Goal: Task Accomplishment & Management: Use online tool/utility

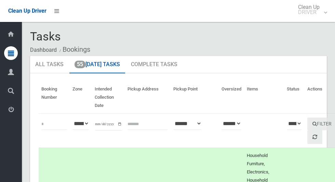
scroll to position [3907, 0]
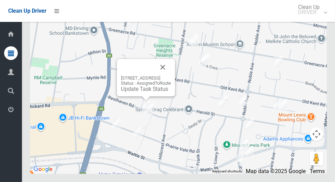
click at [171, 75] on button "Close" at bounding box center [163, 67] width 16 height 16
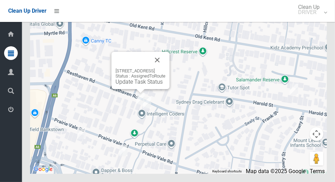
click at [166, 68] on button "Close" at bounding box center [157, 60] width 16 height 16
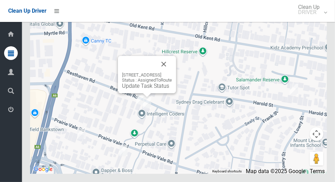
click at [172, 72] on button "Close" at bounding box center [164, 64] width 16 height 16
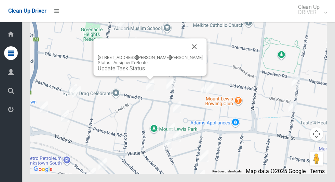
click at [186, 55] on button "Close" at bounding box center [194, 46] width 16 height 16
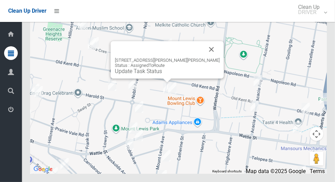
click at [204, 57] on button "Close" at bounding box center [212, 49] width 16 height 16
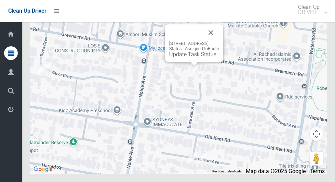
click at [218, 43] on div "2 Maple Court, GREENACRE NSW 2190 Status : AssignedToRoute Update Task Status" at bounding box center [194, 42] width 58 height 37
click at [219, 41] on button "Close" at bounding box center [211, 32] width 16 height 16
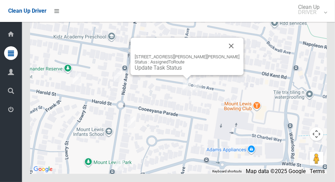
click at [216, 54] on div at bounding box center [179, 46] width 89 height 16
click at [223, 54] on button "Close" at bounding box center [231, 46] width 16 height 16
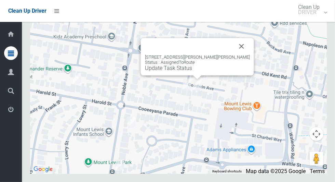
click at [234, 54] on button "Close" at bounding box center [242, 46] width 16 height 16
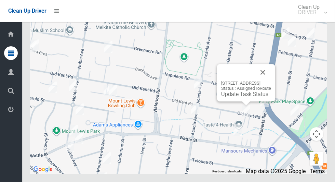
click at [271, 80] on button "Close" at bounding box center [263, 72] width 16 height 16
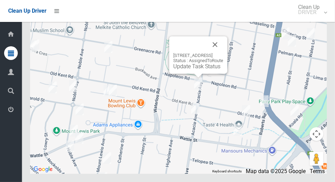
click at [207, 53] on div at bounding box center [190, 44] width 34 height 16
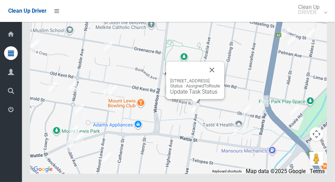
click at [220, 78] on button "Close" at bounding box center [212, 70] width 16 height 16
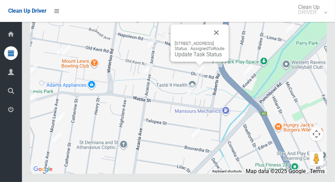
click at [225, 41] on button "Close" at bounding box center [216, 32] width 16 height 16
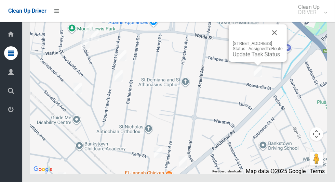
click at [283, 41] on button "Close" at bounding box center [275, 32] width 16 height 16
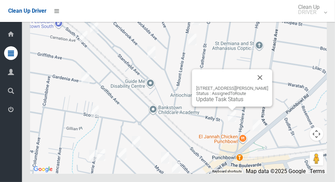
click at [259, 86] on button "Close" at bounding box center [260, 77] width 16 height 16
click at [257, 86] on button "Close" at bounding box center [260, 77] width 16 height 16
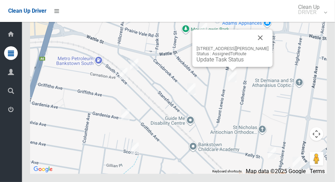
click at [266, 46] on button "Close" at bounding box center [261, 37] width 16 height 16
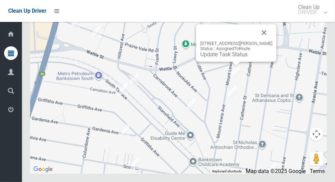
click at [273, 41] on button "Close" at bounding box center [264, 32] width 16 height 16
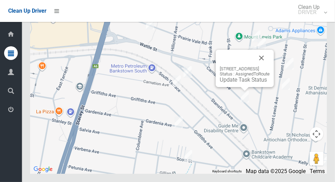
click at [270, 66] on button "Close" at bounding box center [262, 58] width 16 height 16
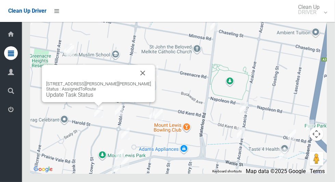
click at [136, 81] on button "Close" at bounding box center [143, 73] width 16 height 16
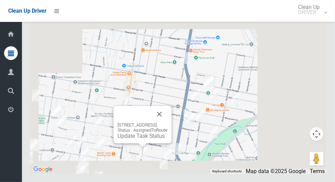
click at [168, 122] on button "Close" at bounding box center [159, 114] width 16 height 16
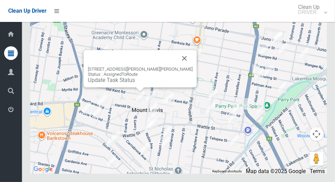
click at [183, 66] on button "Close" at bounding box center [185, 58] width 16 height 16
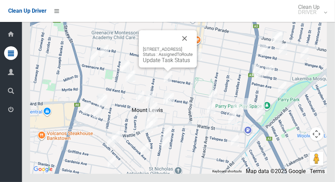
click at [193, 47] on button "Close" at bounding box center [185, 38] width 16 height 16
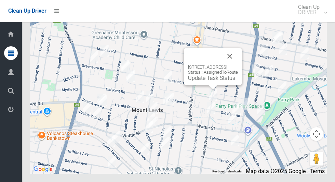
click at [238, 64] on button "Close" at bounding box center [230, 56] width 16 height 16
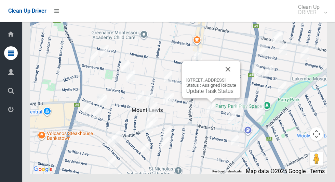
click at [236, 77] on button "Close" at bounding box center [228, 69] width 16 height 16
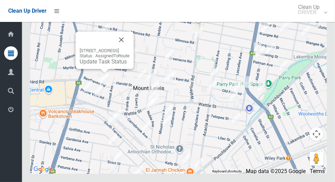
click at [134, 57] on div "23 Resthaven Road, BANKSTOWN NSW 2200 Status : AssignedToRoute Update Task Stat…" at bounding box center [105, 49] width 58 height 37
click at [134, 56] on div "23 Resthaven Road, BANKSTOWN NSW 2200 Status : AssignedToRoute Update Task Stat…" at bounding box center [105, 49] width 58 height 37
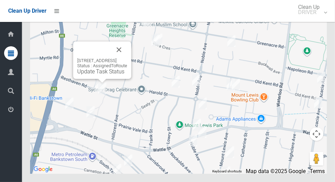
click at [98, 79] on div "23 Resthaven Road, BANKSTOWN NSW 2200 Status : AssignedToRoute Update Task Stat…" at bounding box center [102, 59] width 58 height 37
click at [99, 75] on link "Update Task Status" at bounding box center [100, 71] width 47 height 7
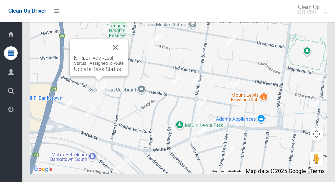
click at [88, 72] on link "Update Task Status" at bounding box center [97, 69] width 47 height 7
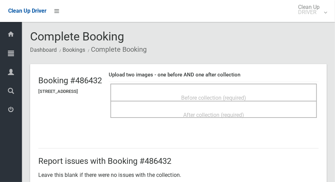
click at [246, 94] on span "Before collection (required)" at bounding box center [213, 97] width 65 height 7
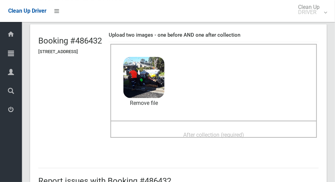
scroll to position [40, 0]
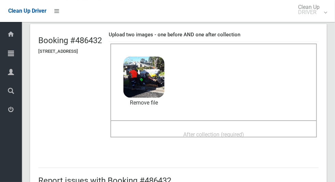
click at [263, 128] on div "After collection (required)" at bounding box center [214, 134] width 192 height 13
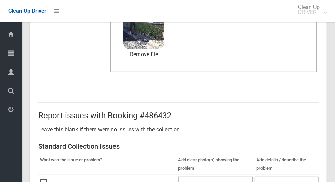
scroll to position [560, 0]
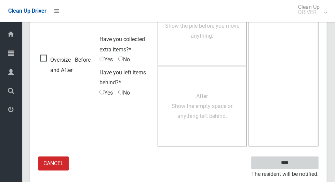
click at [310, 163] on input "****" at bounding box center [285, 162] width 67 height 13
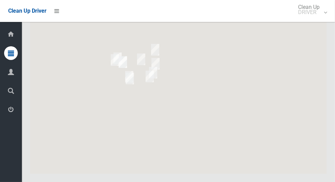
scroll to position [3907, 0]
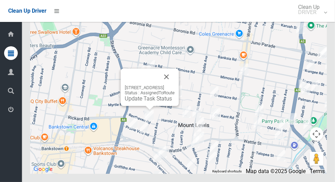
click at [144, 102] on link "Update Task Status" at bounding box center [148, 98] width 47 height 7
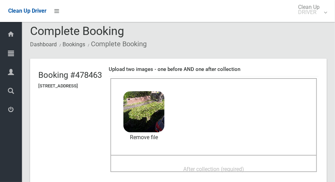
scroll to position [18, 0]
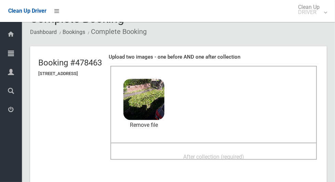
click at [244, 154] on span "After collection (required)" at bounding box center [213, 156] width 61 height 7
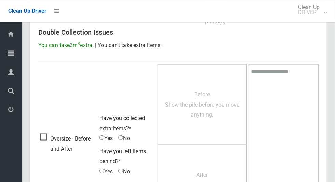
scroll to position [560, 0]
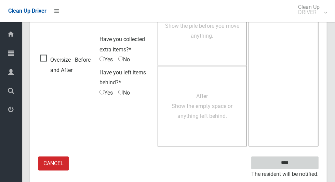
click at [306, 164] on input "****" at bounding box center [285, 162] width 67 height 13
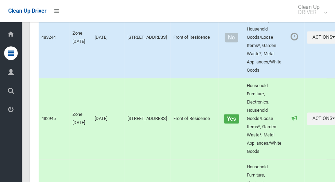
scroll to position [3907, 0]
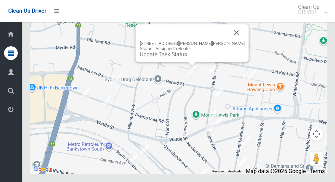
click at [185, 62] on div "14A Harold Street, MOUNT LEWIS NSW 2190 Status : AssignedToRoute Update Task St…" at bounding box center [192, 42] width 113 height 37
click at [185, 57] on link "Update Task Status" at bounding box center [163, 54] width 47 height 7
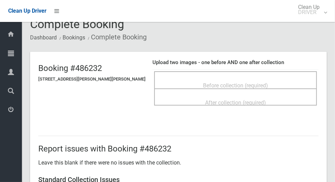
scroll to position [12, 0]
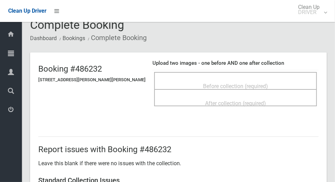
click at [281, 82] on div "Before collection (required)" at bounding box center [236, 85] width 148 height 13
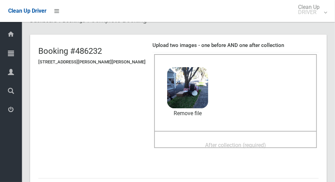
scroll to position [29, 0]
click at [273, 143] on div "After collection (required)" at bounding box center [236, 145] width 148 height 13
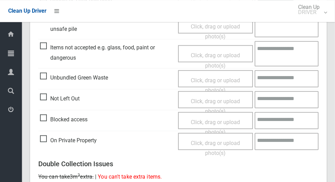
scroll to position [560, 0]
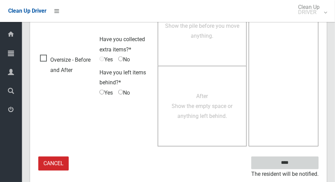
click at [300, 160] on input "****" at bounding box center [285, 162] width 67 height 13
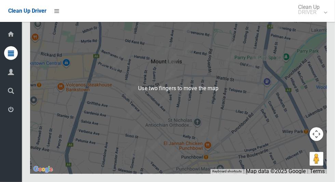
scroll to position [3907, 0]
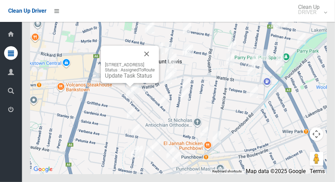
click at [155, 62] on button "Close" at bounding box center [147, 54] width 16 height 16
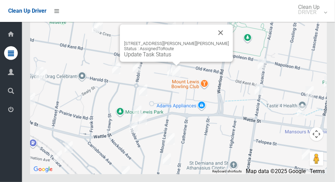
click at [174, 57] on div "9 Goodwin Avenue, MOUNT LEWIS NSW 2190 Status : AssignedToRoute Update Task Sta…" at bounding box center [176, 49] width 105 height 17
click at [215, 41] on button "Close" at bounding box center [221, 32] width 16 height 16
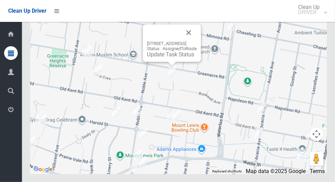
click at [174, 57] on link "Update Task Status" at bounding box center [170, 54] width 47 height 7
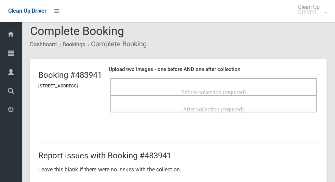
scroll to position [6, 0]
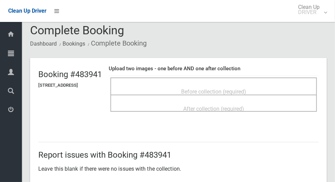
click at [246, 91] on span "Before collection (required)" at bounding box center [213, 91] width 65 height 7
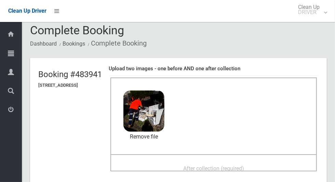
click at [204, 167] on span "After collection (required)" at bounding box center [213, 168] width 61 height 7
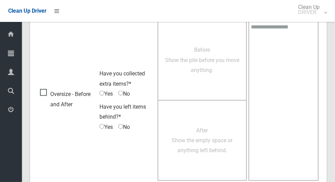
scroll to position [560, 0]
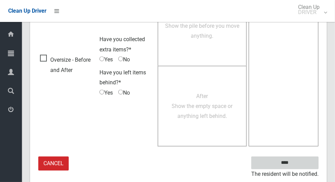
click at [304, 160] on input "****" at bounding box center [285, 162] width 67 height 13
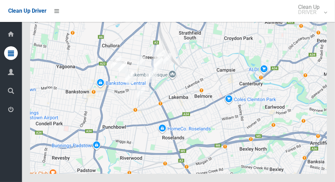
scroll to position [3907, 0]
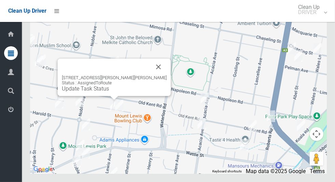
click at [159, 75] on button "Close" at bounding box center [159, 67] width 16 height 16
click at [158, 75] on button "Close" at bounding box center [164, 67] width 16 height 16
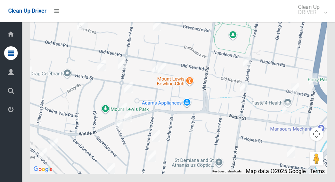
click at [186, 93] on div at bounding box center [178, 87] width 297 height 171
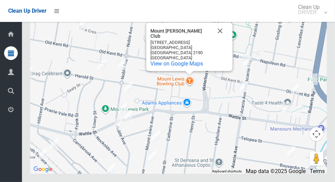
click at [224, 39] on button "Close" at bounding box center [220, 31] width 16 height 16
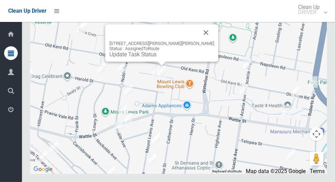
click at [199, 41] on button "Close" at bounding box center [206, 32] width 16 height 16
click at [145, 57] on link "Update Task Status" at bounding box center [127, 54] width 47 height 7
click at [155, 57] on link "Update Task Status" at bounding box center [133, 54] width 47 height 7
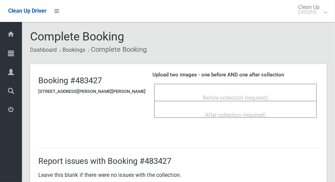
click at [265, 91] on div "Before collection (required)" at bounding box center [236, 97] width 148 height 13
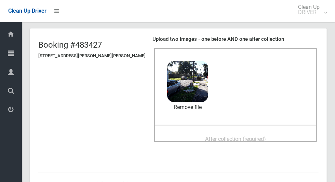
scroll to position [36, 0]
click at [270, 137] on div "After collection (required)" at bounding box center [236, 138] width 148 height 13
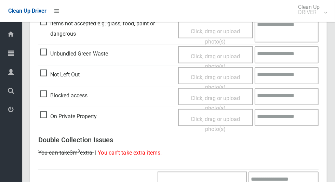
scroll to position [560, 0]
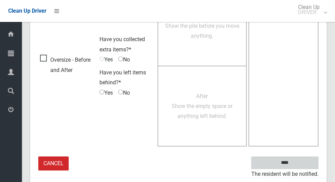
click at [305, 163] on input "****" at bounding box center [285, 162] width 67 height 13
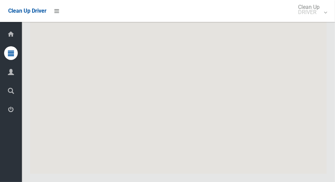
scroll to position [3907, 0]
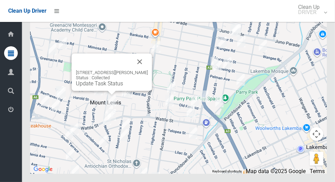
click at [148, 70] on button "Close" at bounding box center [140, 61] width 16 height 16
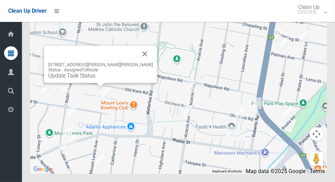
click at [89, 79] on link "Update Task Status" at bounding box center [71, 75] width 47 height 7
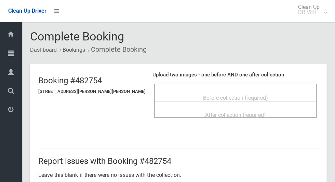
click at [228, 94] on span "Before collection (required)" at bounding box center [235, 97] width 65 height 7
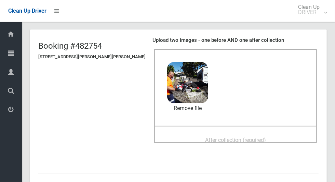
scroll to position [34, 0]
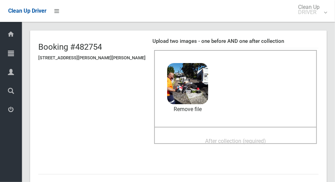
click at [260, 138] on span "After collection (required)" at bounding box center [235, 141] width 61 height 7
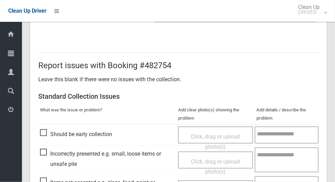
scroll to position [560, 0]
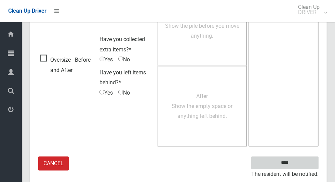
click at [300, 159] on input "****" at bounding box center [285, 162] width 67 height 13
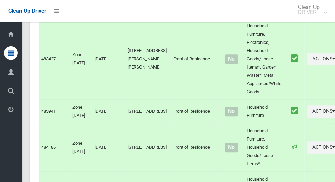
scroll to position [3907, 0]
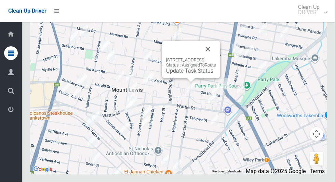
click at [216, 57] on button "Close" at bounding box center [208, 49] width 16 height 16
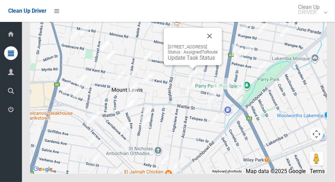
click at [218, 44] on button "Close" at bounding box center [210, 36] width 16 height 16
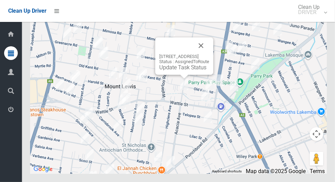
click at [209, 54] on button "Close" at bounding box center [201, 45] width 16 height 16
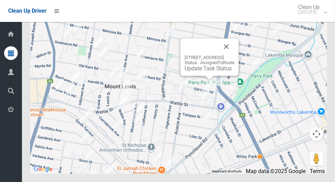
click at [235, 55] on button "Close" at bounding box center [226, 46] width 16 height 16
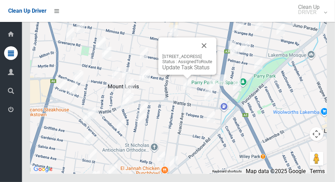
click at [213, 54] on button "Close" at bounding box center [204, 45] width 16 height 16
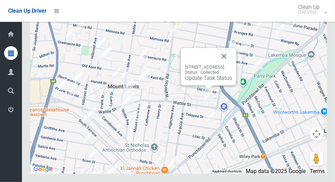
click at [232, 64] on button "Close" at bounding box center [224, 56] width 16 height 16
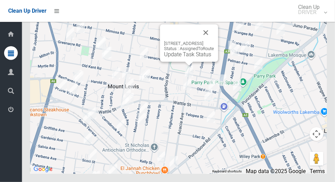
click at [182, 57] on link "Update Task Status" at bounding box center [187, 54] width 47 height 7
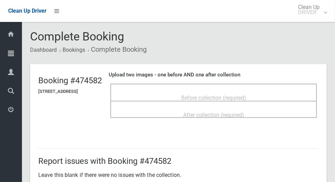
click at [211, 94] on span "Before collection (required)" at bounding box center [213, 97] width 65 height 7
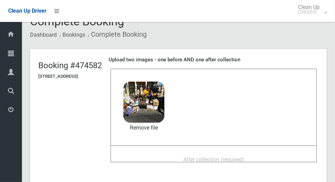
scroll to position [29, 0]
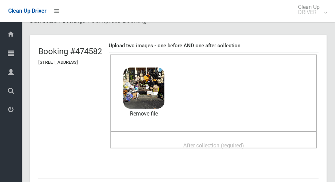
click at [248, 139] on div "After collection (required)" at bounding box center [214, 145] width 192 height 13
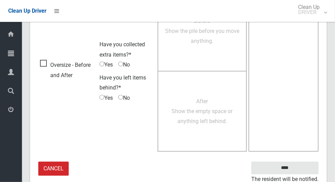
scroll to position [560, 0]
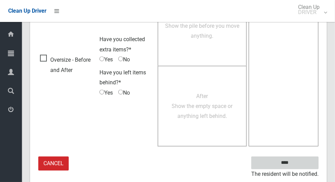
click at [302, 162] on input "****" at bounding box center [285, 162] width 67 height 13
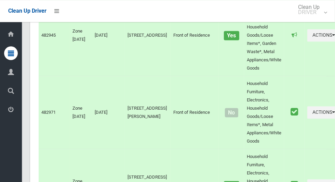
scroll to position [3907, 0]
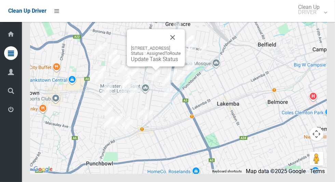
click at [151, 62] on link "Update Task Status" at bounding box center [154, 59] width 47 height 7
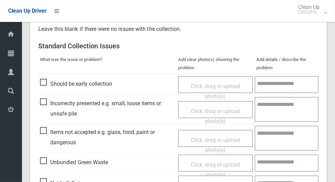
scroll to position [147, 0]
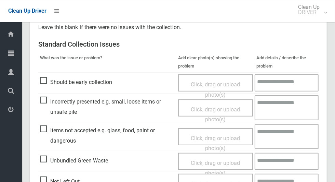
click at [44, 178] on span "Not Left Out" at bounding box center [60, 181] width 40 height 10
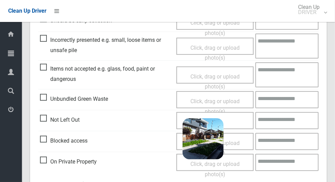
scroll to position [441, 0]
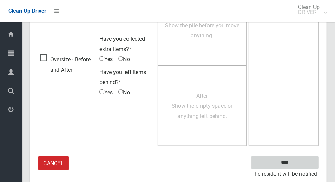
click at [309, 162] on input "****" at bounding box center [285, 162] width 67 height 13
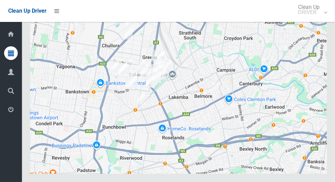
scroll to position [3907, 0]
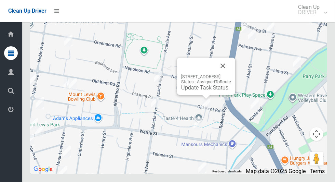
click at [206, 95] on div "8 Old Kent Road, GREENACRE NSW 2190 Status : AssignedToRoute Update Task Status" at bounding box center [206, 75] width 58 height 37
click at [184, 95] on div "8 Old Kent Road, GREENACRE NSW 2190 Status : AssignedToRoute Update Task Status" at bounding box center [206, 75] width 58 height 37
click at [181, 91] on link "Update Task Status" at bounding box center [204, 87] width 47 height 7
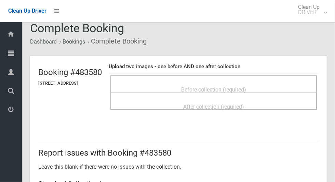
scroll to position [9, 0]
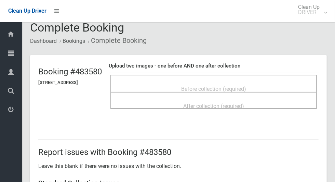
click at [246, 86] on span "Before collection (required)" at bounding box center [213, 89] width 65 height 7
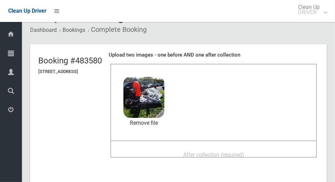
scroll to position [20, 0]
click at [265, 152] on div "After collection (required)" at bounding box center [214, 154] width 192 height 13
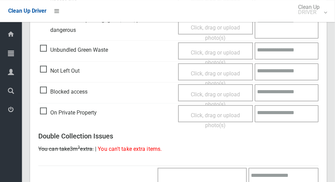
scroll to position [560, 0]
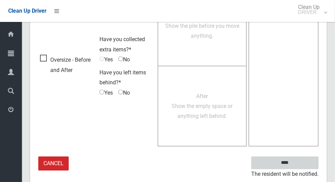
click at [305, 160] on input "****" at bounding box center [285, 162] width 67 height 13
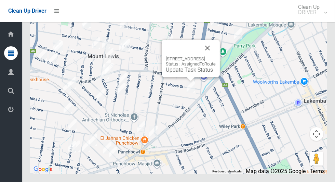
scroll to position [3907, 0]
click at [188, 73] on link "Update Task Status" at bounding box center [189, 69] width 47 height 7
click at [179, 56] on div at bounding box center [183, 48] width 34 height 16
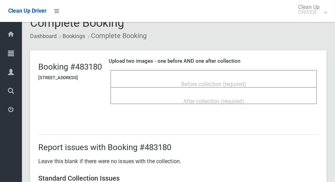
scroll to position [18, 0]
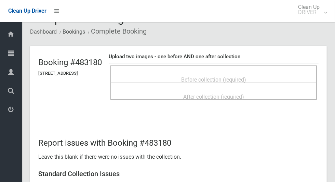
click at [246, 76] on span "Before collection (required)" at bounding box center [213, 79] width 65 height 7
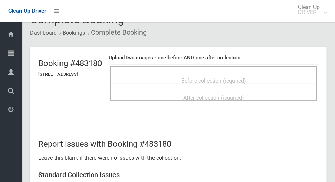
click at [280, 80] on div "Before collection (required)" at bounding box center [214, 80] width 192 height 13
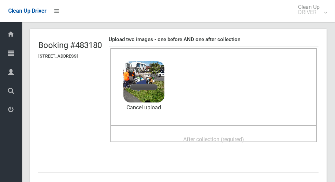
scroll to position [37, 0]
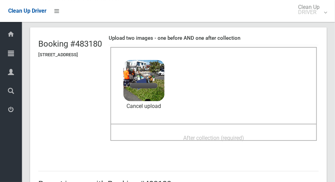
click at [244, 137] on span "After collection (required)" at bounding box center [213, 137] width 61 height 7
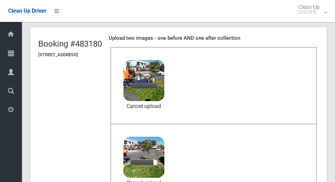
scroll to position [53, 0]
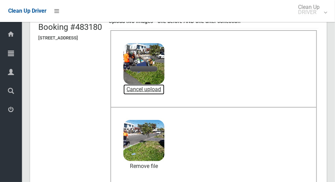
click at [165, 88] on link "Cancel upload" at bounding box center [144, 89] width 41 height 10
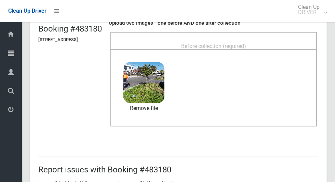
scroll to position [43, 0]
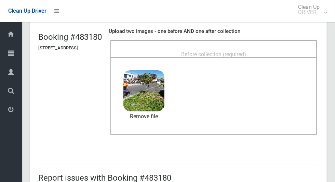
click at [235, 53] on span "Before collection (required)" at bounding box center [213, 54] width 65 height 7
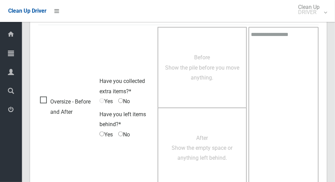
scroll to position [560, 0]
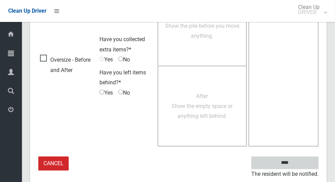
click at [300, 161] on input "****" at bounding box center [285, 162] width 67 height 13
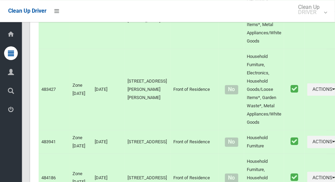
scroll to position [3907, 0]
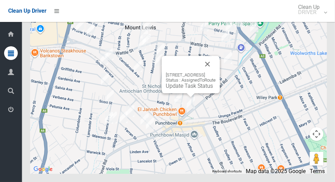
click at [216, 72] on button "Close" at bounding box center [207, 64] width 16 height 16
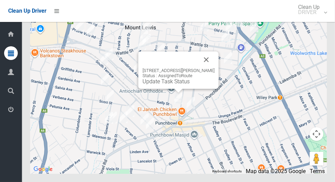
click at [214, 68] on button "Close" at bounding box center [206, 59] width 16 height 16
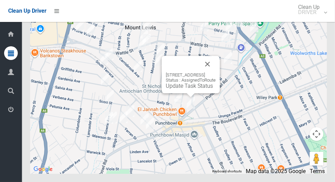
click at [216, 72] on button "Close" at bounding box center [207, 64] width 16 height 16
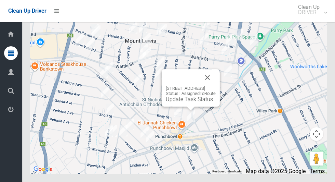
click at [216, 86] on button "Close" at bounding box center [207, 77] width 16 height 16
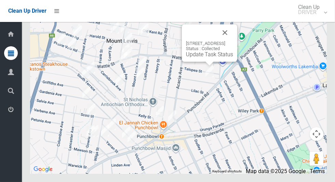
click at [237, 50] on div "[STREET_ADDRESS] Status : Collected Update Task Status" at bounding box center [209, 42] width 55 height 37
click at [233, 41] on button "Close" at bounding box center [225, 32] width 16 height 16
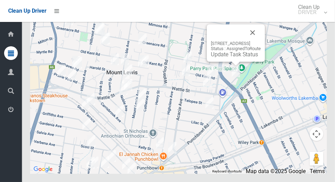
click at [261, 41] on button "Close" at bounding box center [253, 32] width 16 height 16
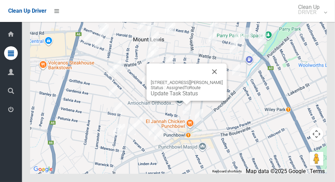
click at [218, 80] on button "Close" at bounding box center [215, 71] width 16 height 16
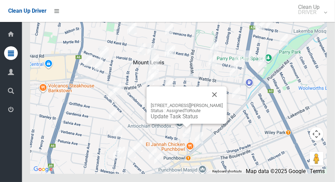
click at [219, 103] on button "Close" at bounding box center [215, 94] width 16 height 16
click at [181, 119] on link "Update Task Status" at bounding box center [174, 116] width 47 height 7
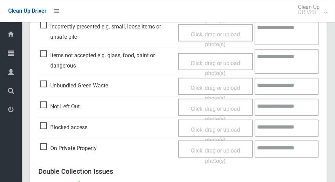
scroll to position [221, 0]
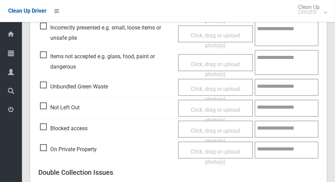
click at [48, 107] on span "Not Left Out" at bounding box center [60, 107] width 40 height 10
click at [232, 110] on span "Click, drag or upload photo(s)" at bounding box center [215, 114] width 49 height 17
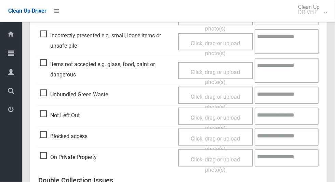
scroll to position [215, 0]
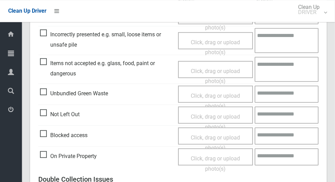
click at [240, 115] on span "Click, drag or upload photo(s)" at bounding box center [215, 121] width 49 height 17
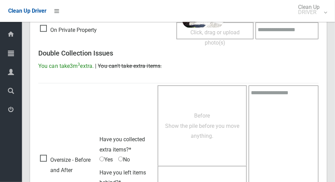
scroll to position [441, 0]
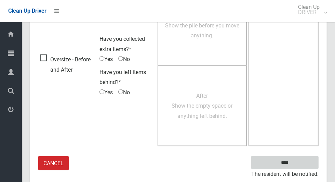
click at [305, 163] on input "****" at bounding box center [285, 162] width 67 height 13
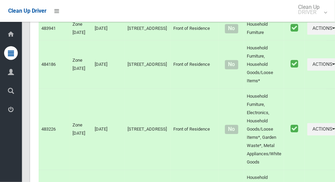
scroll to position [3907, 0]
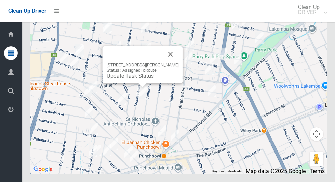
click at [179, 62] on button "Close" at bounding box center [171, 54] width 16 height 16
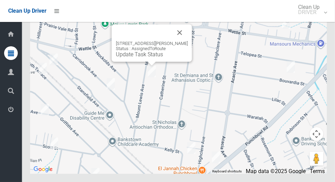
click at [188, 41] on button "Close" at bounding box center [180, 32] width 16 height 16
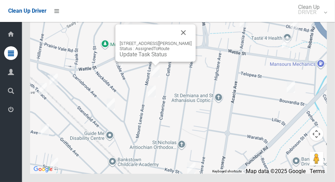
click at [192, 41] on button "Close" at bounding box center [184, 32] width 16 height 16
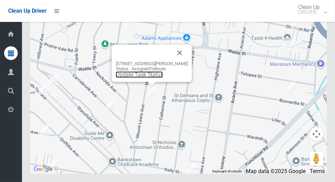
click at [139, 78] on link "Update Task Status" at bounding box center [139, 74] width 47 height 7
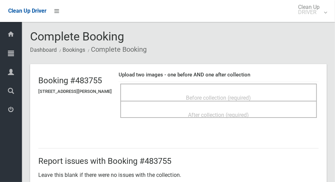
click at [259, 91] on div "Before collection (required)" at bounding box center [219, 97] width 182 height 13
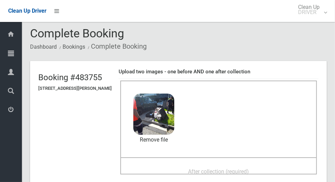
scroll to position [9, 0]
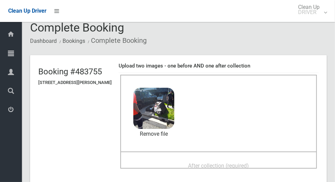
click at [249, 162] on span "After collection (required)" at bounding box center [219, 165] width 61 height 7
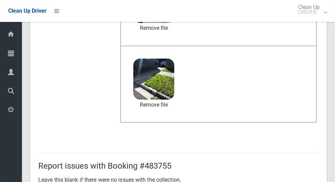
scroll to position [560, 0]
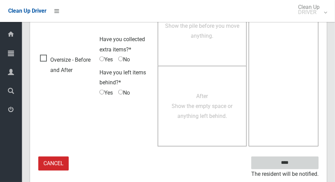
click at [304, 163] on input "****" at bounding box center [285, 162] width 67 height 13
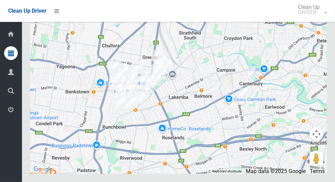
scroll to position [3907, 0]
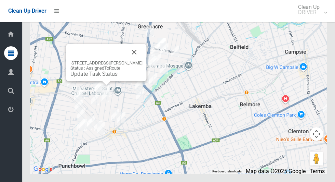
click at [143, 60] on button "Close" at bounding box center [134, 52] width 16 height 16
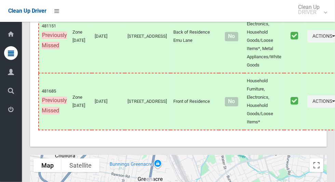
scroll to position [3907, 0]
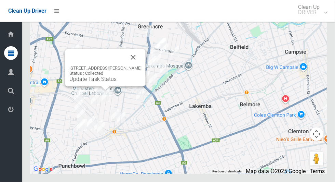
click at [142, 65] on button "Close" at bounding box center [133, 57] width 16 height 16
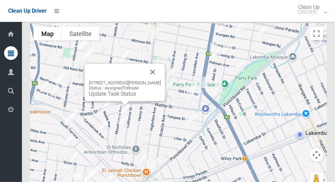
scroll to position [3841, 0]
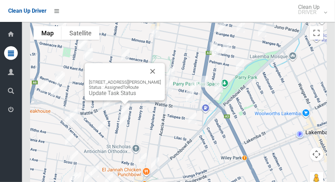
click at [109, 96] on link "Update Task Status" at bounding box center [112, 93] width 47 height 7
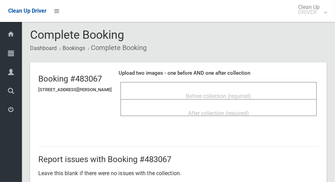
scroll to position [6, 0]
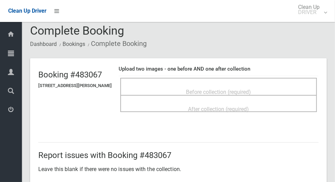
click at [272, 86] on div "Before collection (required)" at bounding box center [219, 91] width 182 height 13
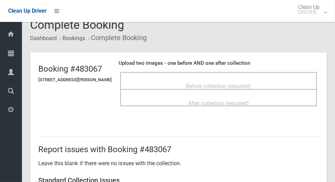
scroll to position [15, 0]
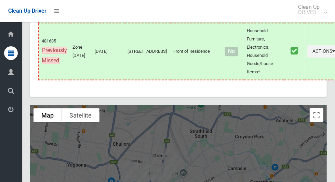
scroll to position [3907, 0]
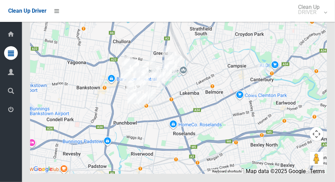
click at [306, 104] on div at bounding box center [178, 87] width 297 height 171
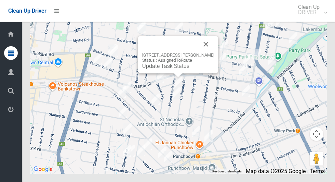
click at [166, 69] on link "Update Task Status" at bounding box center [165, 66] width 47 height 7
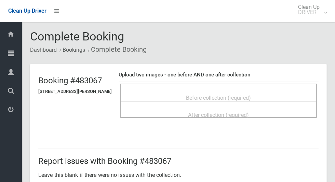
click at [275, 93] on div "Before collection (required)" at bounding box center [219, 97] width 182 height 13
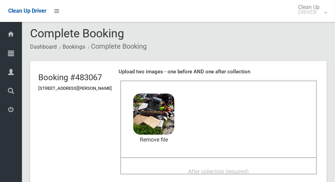
scroll to position [3, 0]
click at [271, 170] on div "After collection (required)" at bounding box center [219, 171] width 182 height 13
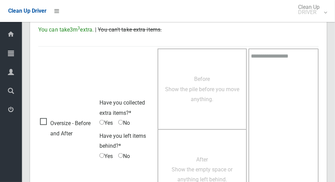
scroll to position [560, 0]
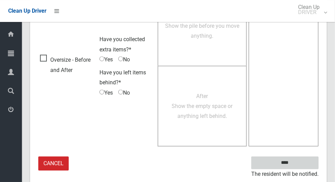
click at [262, 162] on input "****" at bounding box center [285, 162] width 67 height 13
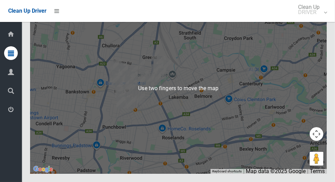
scroll to position [3884, 0]
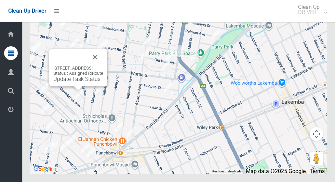
click at [103, 65] on button "Close" at bounding box center [95, 57] width 16 height 16
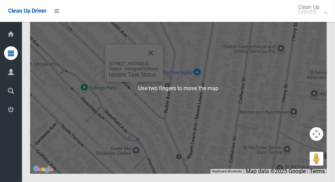
scroll to position [3906, 0]
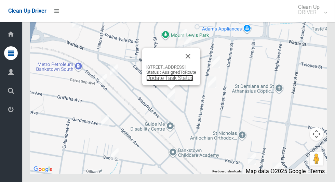
click at [163, 81] on link "Update Task Status" at bounding box center [169, 78] width 47 height 7
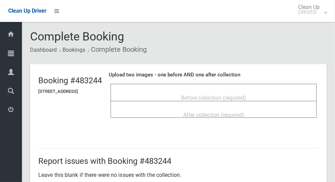
click at [246, 95] on span "Before collection (required)" at bounding box center [213, 97] width 65 height 7
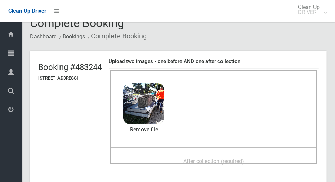
scroll to position [20, 0]
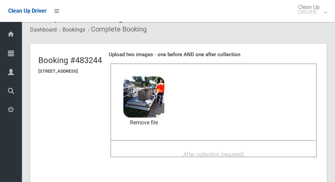
click at [273, 151] on div "After collection (required)" at bounding box center [214, 153] width 192 height 13
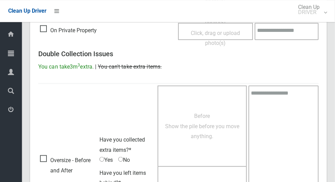
scroll to position [560, 0]
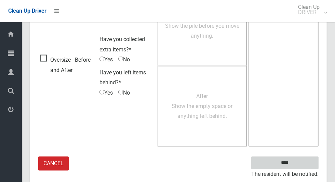
click at [305, 161] on input "****" at bounding box center [285, 162] width 67 height 13
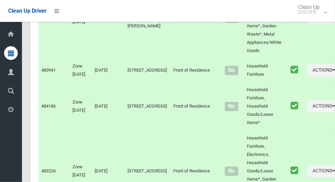
scroll to position [3907, 0]
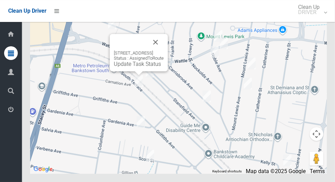
click at [164, 50] on button "Close" at bounding box center [155, 42] width 16 height 16
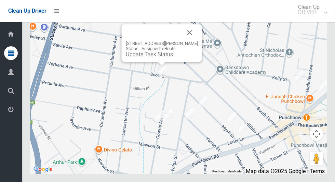
click at [188, 41] on button "Close" at bounding box center [190, 32] width 16 height 16
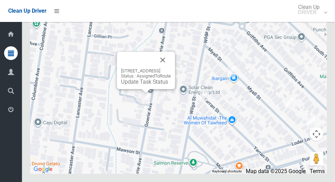
click at [171, 68] on button "Close" at bounding box center [163, 60] width 16 height 16
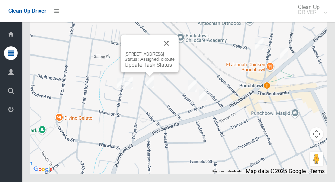
click at [175, 51] on button "Close" at bounding box center [166, 43] width 16 height 16
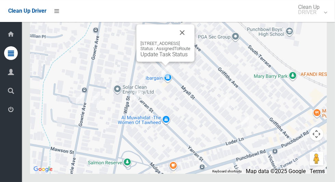
click at [191, 41] on button "Close" at bounding box center [182, 32] width 16 height 16
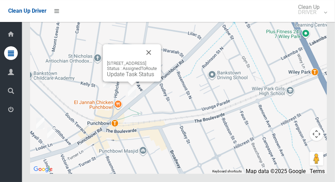
click at [157, 61] on button "Close" at bounding box center [149, 52] width 16 height 16
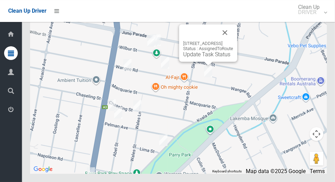
click at [233, 41] on button "Close" at bounding box center [225, 32] width 16 height 16
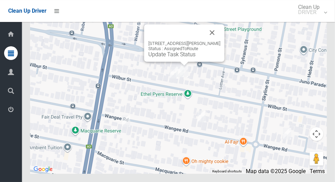
click at [213, 41] on button "Close" at bounding box center [212, 32] width 16 height 16
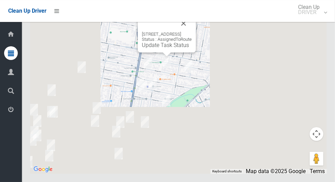
click at [192, 31] on button "Close" at bounding box center [184, 23] width 16 height 16
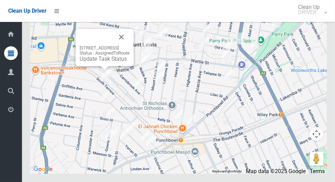
click at [130, 45] on button "Close" at bounding box center [121, 37] width 16 height 16
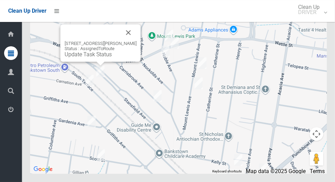
click at [72, 57] on link "Update Task Status" at bounding box center [88, 54] width 47 height 7
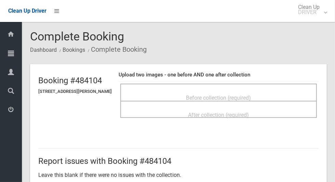
click at [260, 91] on div "Before collection (required)" at bounding box center [219, 97] width 182 height 13
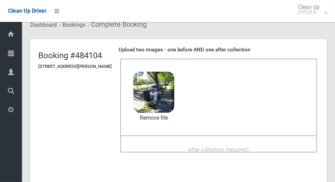
scroll to position [25, 0]
click at [249, 149] on span "After collection (required)" at bounding box center [219, 149] width 61 height 7
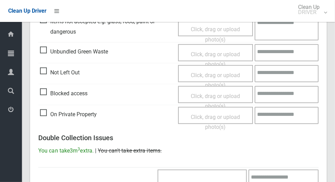
scroll to position [560, 0]
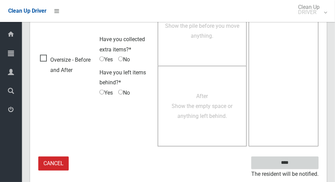
click at [304, 164] on input "****" at bounding box center [285, 162] width 67 height 13
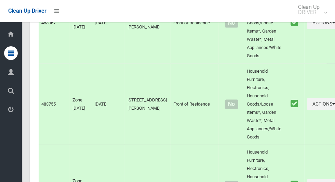
scroll to position [3907, 0]
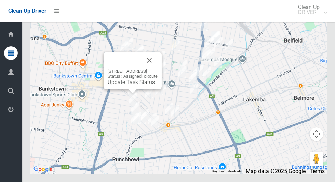
click at [158, 68] on button "Close" at bounding box center [149, 60] width 16 height 16
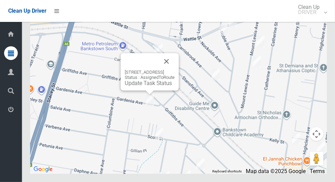
click at [175, 69] on button "Close" at bounding box center [166, 61] width 16 height 16
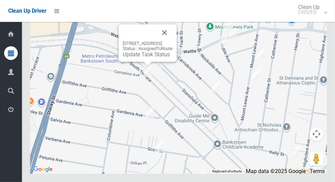
click at [173, 41] on button "Close" at bounding box center [164, 32] width 16 height 16
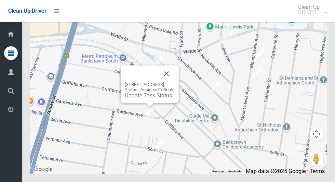
click at [175, 82] on button "Close" at bounding box center [166, 73] width 16 height 16
click at [143, 99] on link "Update Task Status" at bounding box center [148, 95] width 47 height 7
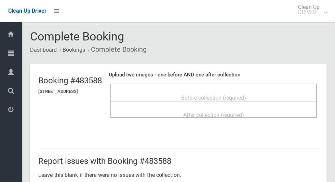
click at [243, 94] on span "Before collection (required)" at bounding box center [213, 97] width 65 height 7
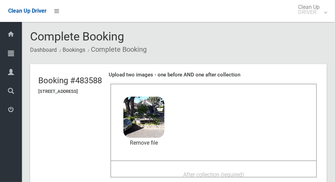
click at [198, 168] on div "After collection (required)" at bounding box center [214, 174] width 192 height 13
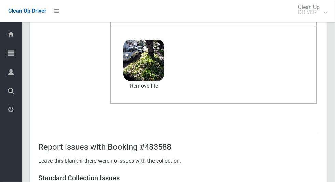
scroll to position [560, 0]
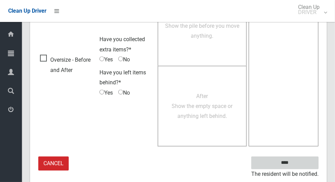
click at [307, 165] on input "****" at bounding box center [285, 162] width 67 height 13
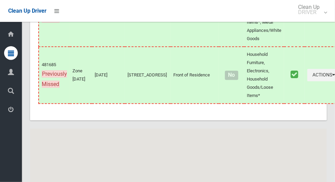
scroll to position [3907, 0]
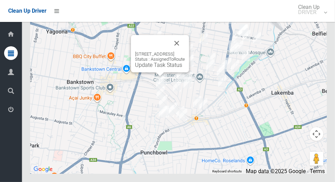
click at [157, 68] on link "Update Task Status" at bounding box center [158, 65] width 47 height 7
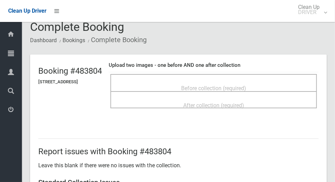
scroll to position [11, 0]
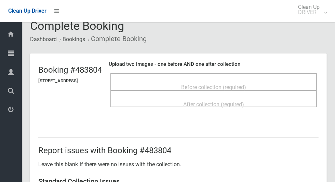
click at [246, 86] on span "Before collection (required)" at bounding box center [213, 87] width 65 height 7
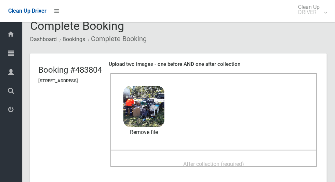
click at [266, 158] on div "After collection (required)" at bounding box center [214, 163] width 192 height 13
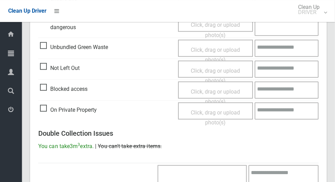
scroll to position [560, 0]
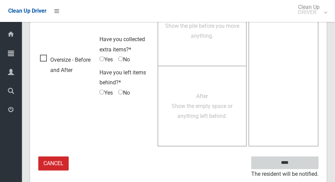
click at [312, 157] on input "****" at bounding box center [285, 162] width 67 height 13
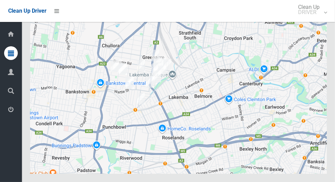
scroll to position [3907, 0]
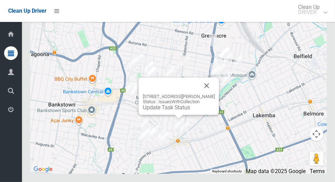
click at [213, 94] on button "Close" at bounding box center [207, 85] width 16 height 16
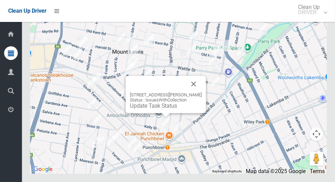
click at [197, 92] on button "Close" at bounding box center [194, 84] width 16 height 16
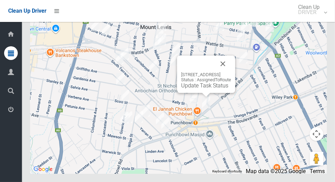
click at [231, 72] on button "Close" at bounding box center [223, 63] width 16 height 16
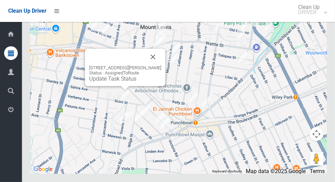
click at [122, 82] on link "Update Task Status" at bounding box center [112, 78] width 47 height 7
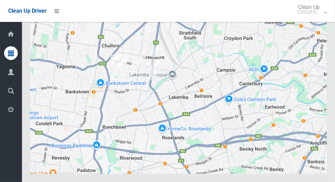
scroll to position [3907, 0]
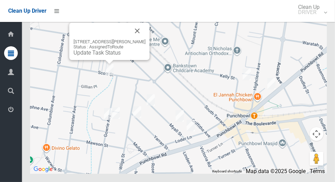
click at [111, 56] on link "Update Task Status" at bounding box center [97, 52] width 47 height 7
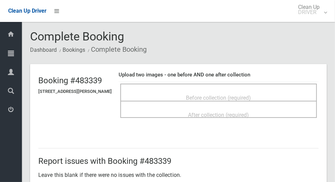
scroll to position [5, 0]
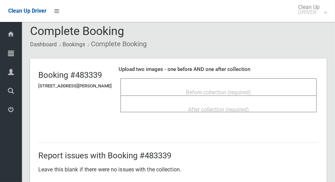
click at [252, 90] on span "Before collection (required)" at bounding box center [218, 92] width 65 height 7
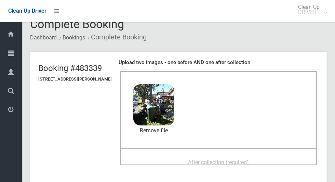
scroll to position [16, 0]
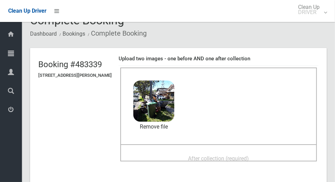
click at [234, 155] on span "After collection (required)" at bounding box center [219, 158] width 61 height 7
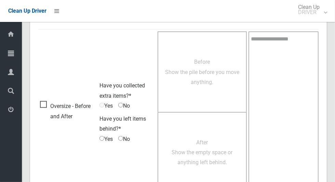
scroll to position [560, 0]
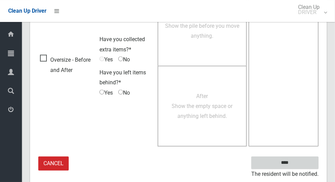
click at [300, 159] on input "****" at bounding box center [285, 162] width 67 height 13
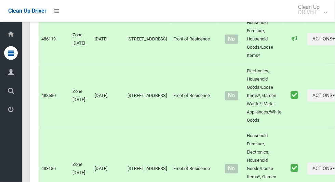
scroll to position [3907, 0]
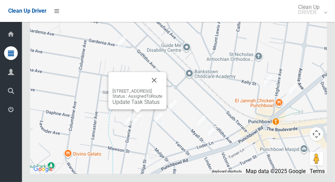
click at [163, 88] on button "Close" at bounding box center [154, 80] width 16 height 16
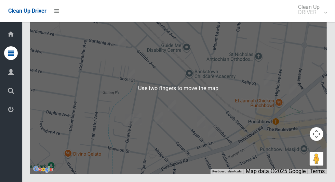
scroll to position [3907, 0]
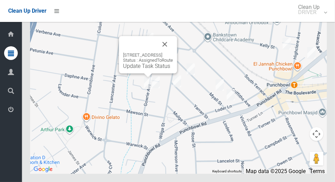
click at [173, 52] on button "Close" at bounding box center [165, 44] width 16 height 16
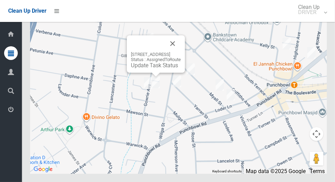
click at [155, 68] on link "Update Task Status" at bounding box center [154, 65] width 47 height 7
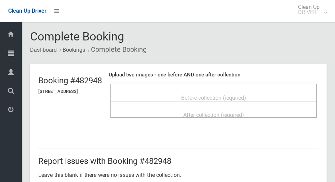
click at [229, 98] on span "Before collection (required)" at bounding box center [213, 97] width 65 height 7
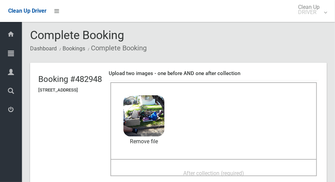
scroll to position [28, 0]
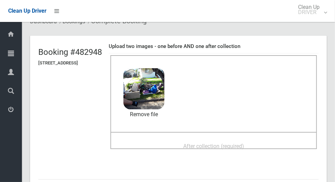
click at [271, 144] on div "After collection (required)" at bounding box center [214, 145] width 192 height 13
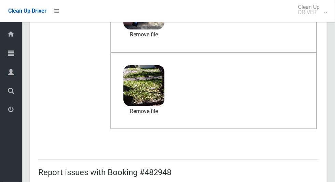
scroll to position [560, 0]
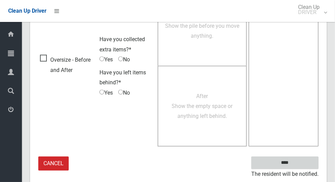
click at [304, 165] on input "****" at bounding box center [285, 162] width 67 height 13
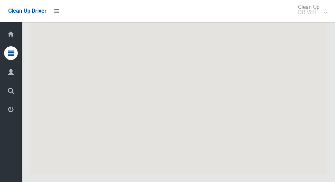
scroll to position [3907, 0]
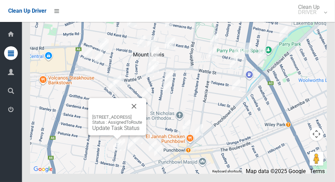
click at [108, 131] on link "Update Task Status" at bounding box center [115, 128] width 47 height 7
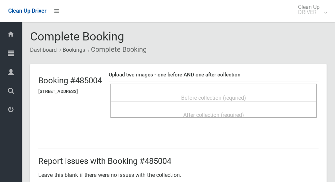
click at [291, 99] on div "Before collection (required)" at bounding box center [214, 97] width 192 height 13
click at [289, 93] on div "Before collection (required)" at bounding box center [214, 97] width 192 height 13
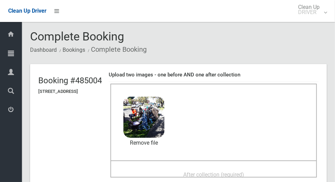
scroll to position [9, 0]
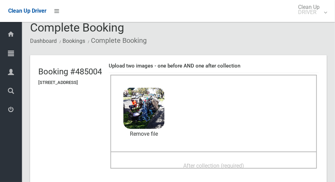
click at [273, 165] on div "After collection (required)" at bounding box center [214, 165] width 192 height 13
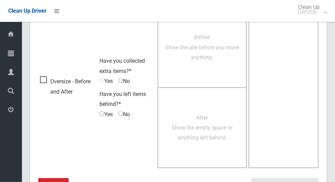
scroll to position [560, 0]
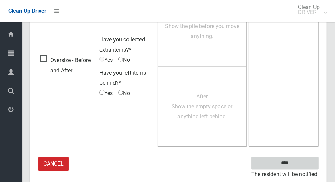
click at [305, 160] on input "****" at bounding box center [285, 162] width 67 height 13
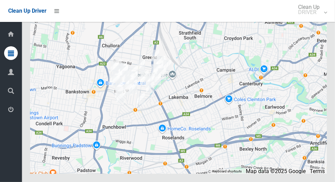
scroll to position [3901, 0]
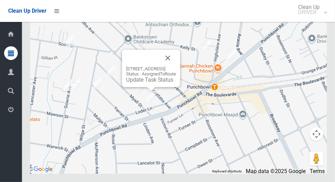
click at [176, 66] on button "Close" at bounding box center [168, 58] width 16 height 16
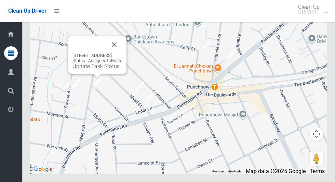
click at [123, 53] on button "Close" at bounding box center [114, 44] width 16 height 16
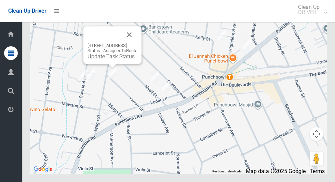
scroll to position [3891, 0]
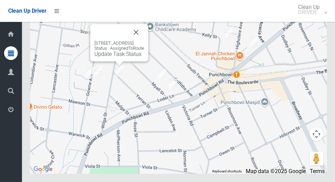
click at [144, 40] on button "Close" at bounding box center [136, 32] width 16 height 16
click at [117, 57] on link "Update Task Status" at bounding box center [117, 54] width 47 height 7
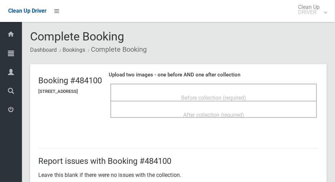
click at [246, 98] on span "Before collection (required)" at bounding box center [213, 97] width 65 height 7
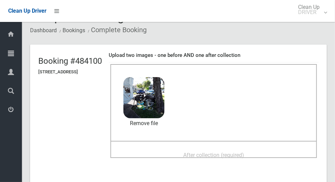
scroll to position [19, 0]
click at [244, 152] on span "After collection (required)" at bounding box center [213, 155] width 61 height 7
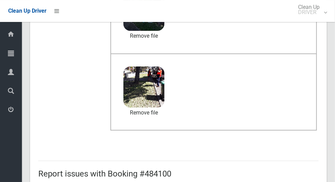
scroll to position [560, 0]
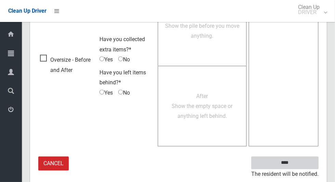
click at [306, 160] on input "****" at bounding box center [285, 162] width 67 height 13
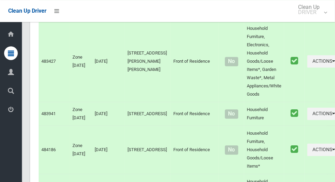
scroll to position [3907, 0]
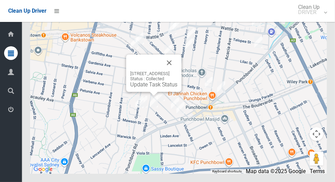
click at [178, 71] on button "Close" at bounding box center [169, 62] width 16 height 16
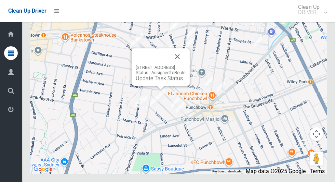
click at [186, 65] on button "Close" at bounding box center [177, 56] width 16 height 16
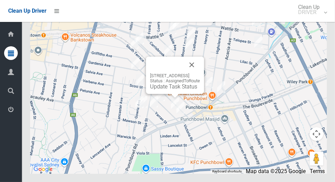
click at [200, 73] on button "Close" at bounding box center [192, 64] width 16 height 16
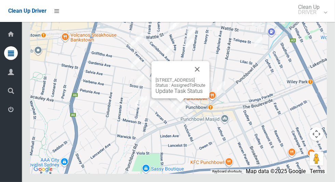
click at [206, 77] on button "Close" at bounding box center [197, 69] width 16 height 16
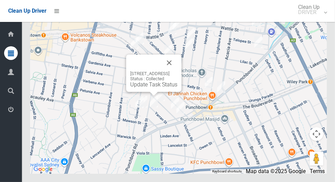
click at [178, 71] on button "Close" at bounding box center [169, 62] width 16 height 16
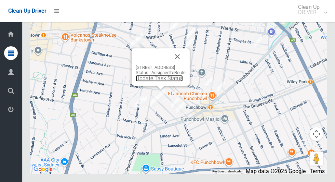
click at [156, 81] on link "Update Task Status" at bounding box center [159, 78] width 47 height 7
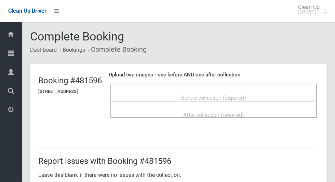
click at [246, 94] on span "Before collection (required)" at bounding box center [213, 97] width 65 height 7
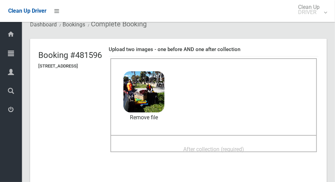
scroll to position [25, 0]
click at [272, 143] on div "After collection (required)" at bounding box center [214, 149] width 192 height 13
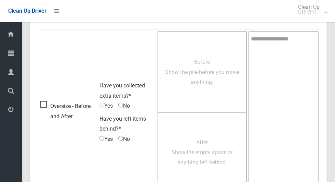
scroll to position [560, 0]
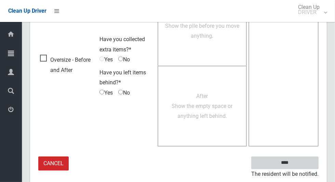
click at [306, 159] on input "****" at bounding box center [285, 162] width 67 height 13
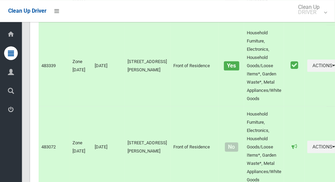
scroll to position [3907, 0]
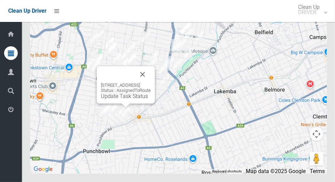
click at [151, 82] on button "Close" at bounding box center [142, 74] width 16 height 16
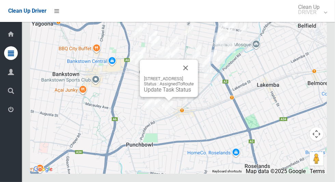
click at [194, 76] on button "Close" at bounding box center [186, 68] width 16 height 16
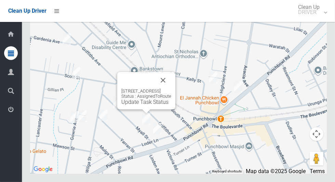
click at [171, 88] on button "Close" at bounding box center [163, 80] width 16 height 16
click at [143, 105] on link "Update Task Status" at bounding box center [144, 102] width 47 height 7
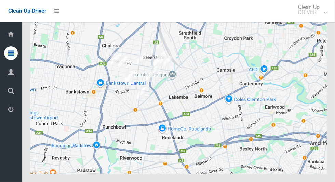
scroll to position [3907, 0]
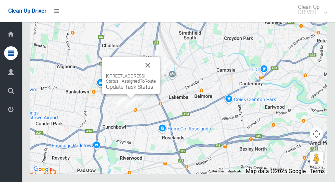
click at [133, 90] on link "Update Task Status" at bounding box center [129, 86] width 47 height 7
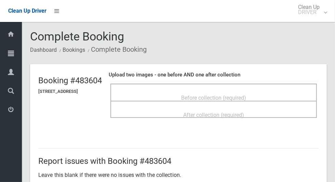
click at [228, 94] on span "Before collection (required)" at bounding box center [213, 97] width 65 height 7
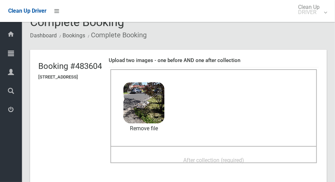
scroll to position [21, 0]
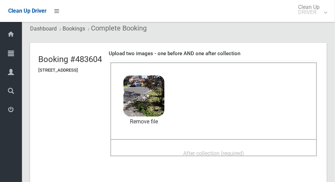
click at [244, 152] on span "After collection (required)" at bounding box center [213, 153] width 61 height 7
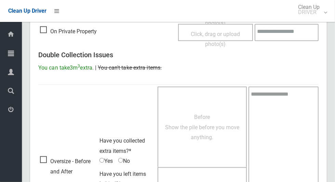
scroll to position [560, 0]
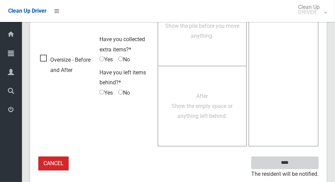
click at [301, 160] on input "****" at bounding box center [285, 162] width 67 height 13
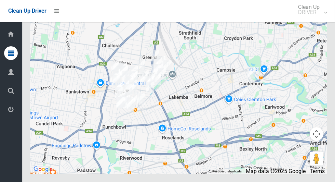
scroll to position [3907, 0]
click at [191, 118] on div at bounding box center [178, 87] width 297 height 171
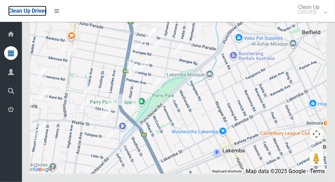
click at [47, 14] on span "Clean Up Driver" at bounding box center [27, 11] width 38 height 7
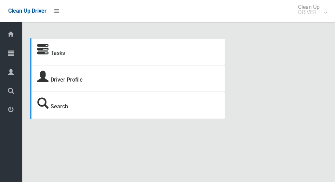
click at [13, 116] on icon at bounding box center [11, 110] width 6 height 14
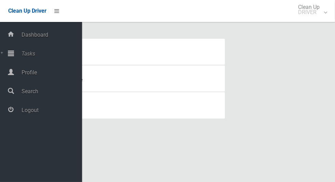
click at [14, 113] on div at bounding box center [11, 110] width 14 height 14
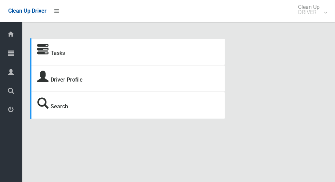
click at [8, 55] on icon at bounding box center [11, 53] width 6 height 14
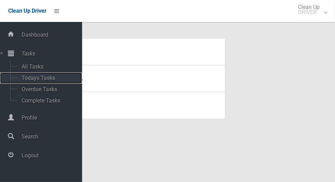
click at [30, 81] on span "Todays Tasks" at bounding box center [48, 78] width 57 height 7
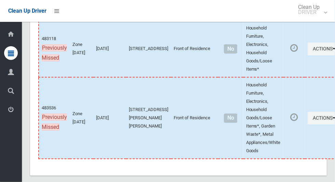
scroll to position [3737, 0]
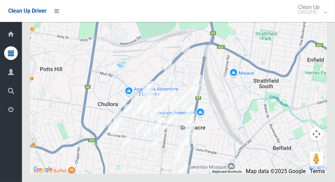
click at [9, 116] on icon at bounding box center [11, 110] width 6 height 14
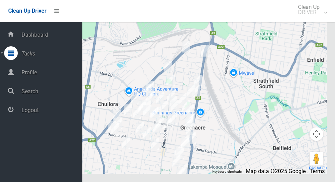
click at [22, 113] on span "Logout" at bounding box center [51, 110] width 63 height 7
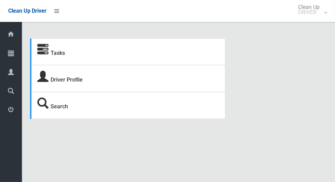
click at [12, 58] on icon at bounding box center [11, 53] width 6 height 14
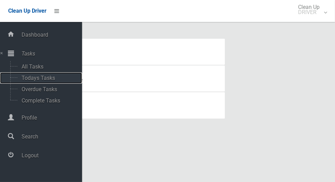
click at [55, 81] on span "Todays Tasks" at bounding box center [48, 78] width 57 height 7
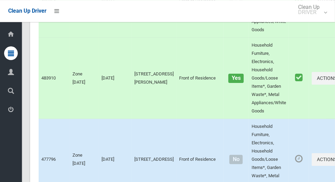
scroll to position [4220, 0]
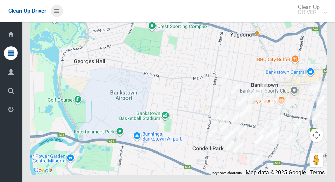
click at [57, 14] on icon at bounding box center [56, 11] width 5 height 12
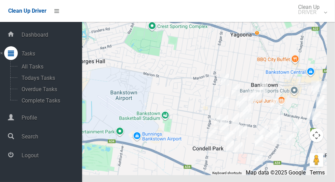
click at [14, 159] on div at bounding box center [11, 155] width 14 height 14
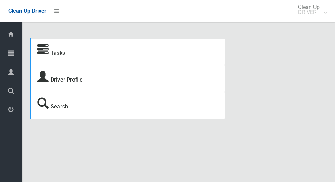
click at [8, 53] on icon at bounding box center [11, 53] width 6 height 14
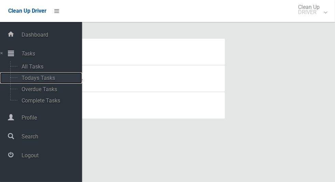
click at [34, 77] on span "Todays Tasks" at bounding box center [48, 78] width 57 height 7
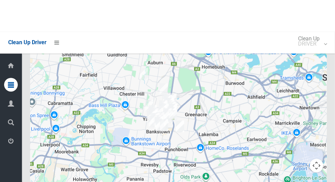
scroll to position [4138, 0]
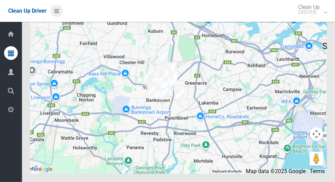
click at [59, 12] on icon at bounding box center [56, 11] width 5 height 12
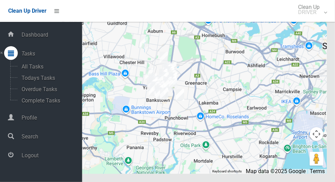
click at [14, 159] on div at bounding box center [11, 155] width 14 height 14
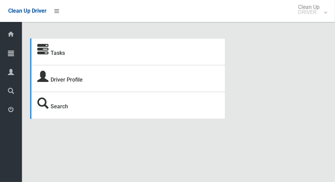
click at [8, 55] on icon at bounding box center [11, 53] width 6 height 14
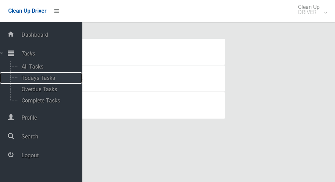
click at [22, 79] on span "Todays Tasks" at bounding box center [48, 78] width 57 height 7
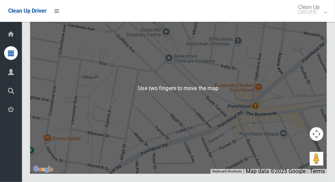
scroll to position [3907, 0]
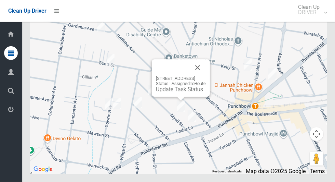
click at [178, 92] on link "Update Task Status" at bounding box center [179, 89] width 47 height 7
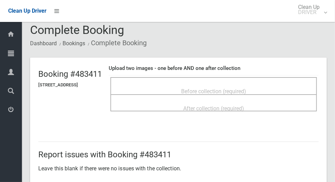
scroll to position [6, 0]
click at [271, 88] on div "Before collection (required)" at bounding box center [214, 91] width 192 height 13
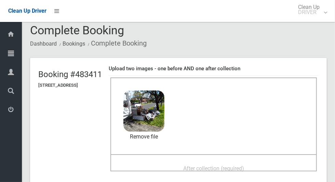
click at [244, 165] on span "After collection (required)" at bounding box center [213, 168] width 61 height 7
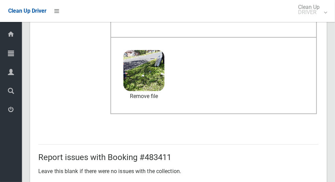
scroll to position [560, 0]
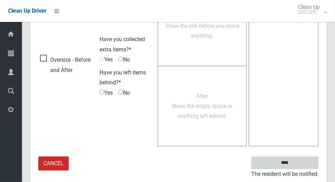
click at [305, 160] on input "****" at bounding box center [285, 162] width 67 height 13
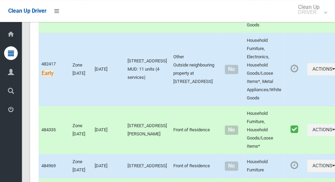
scroll to position [894, 0]
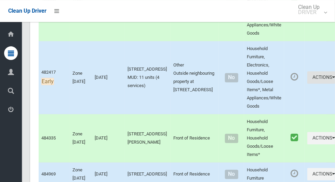
click at [308, 84] on button "Actions" at bounding box center [324, 77] width 33 height 13
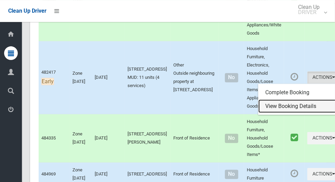
click at [292, 113] on link "View Booking Details" at bounding box center [299, 106] width 81 height 14
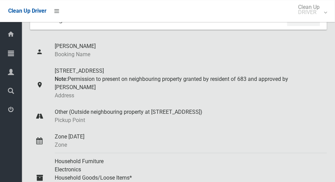
scroll to position [23, 0]
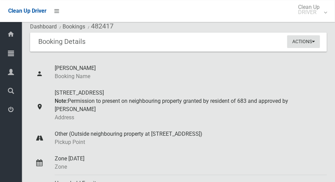
click at [307, 46] on button "Actions" at bounding box center [303, 41] width 33 height 13
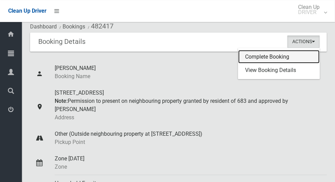
click at [287, 54] on link "Complete Booking" at bounding box center [279, 57] width 81 height 14
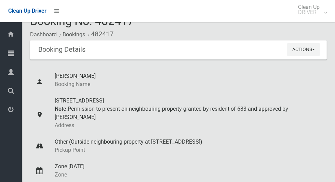
scroll to position [16, 0]
click at [308, 51] on button "Actions" at bounding box center [303, 49] width 33 height 13
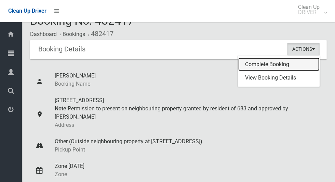
click at [290, 66] on link "Complete Booking" at bounding box center [279, 64] width 81 height 14
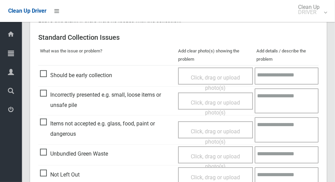
scroll to position [176, 0]
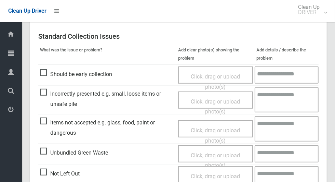
click at [48, 70] on span "Should be early collection" at bounding box center [76, 74] width 72 height 10
click at [92, 74] on span "Should be early collection" at bounding box center [76, 74] width 72 height 10
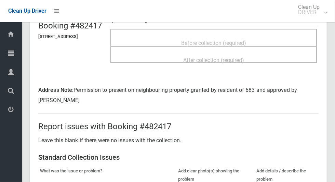
scroll to position [55, 0]
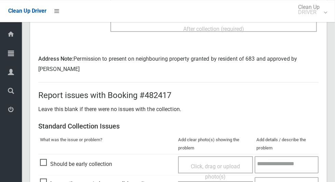
scroll to position [86, 0]
click at [48, 169] on span "Should be early collection" at bounding box center [76, 164] width 72 height 10
click at [228, 167] on span "Click, drag or upload photo(s)" at bounding box center [215, 171] width 49 height 17
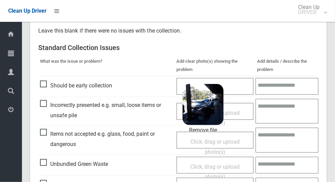
scroll to position [165, 0]
click at [292, 87] on textarea at bounding box center [287, 85] width 63 height 17
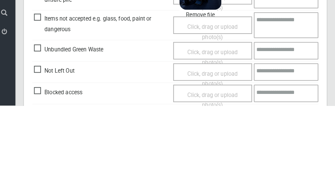
scroll to position [274, 0]
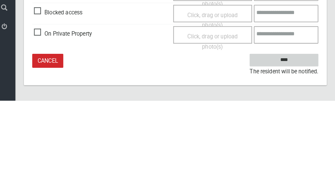
click at [299, 144] on input "****" at bounding box center [285, 142] width 67 height 13
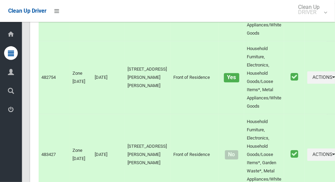
scroll to position [3907, 0]
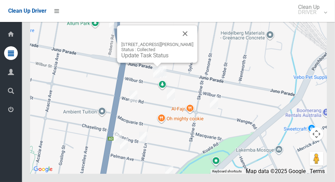
click at [190, 42] on button "Close" at bounding box center [185, 33] width 16 height 16
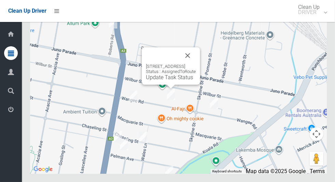
click at [196, 64] on button "Close" at bounding box center [188, 55] width 16 height 16
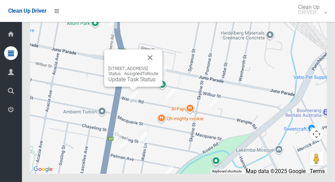
click at [158, 66] on button "Close" at bounding box center [150, 57] width 16 height 16
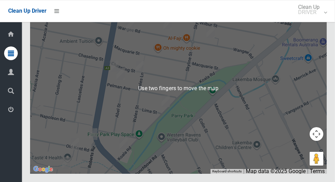
scroll to position [3897, 0]
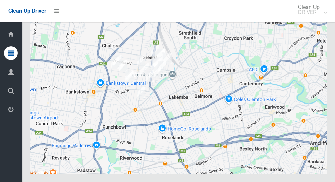
scroll to position [3897, 0]
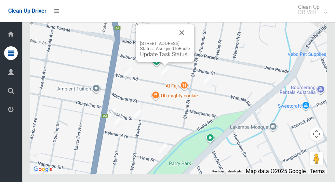
click at [190, 41] on button "Close" at bounding box center [182, 32] width 16 height 16
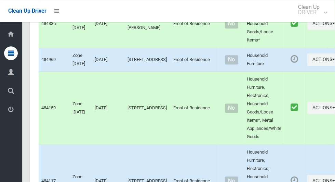
scroll to position [0, 0]
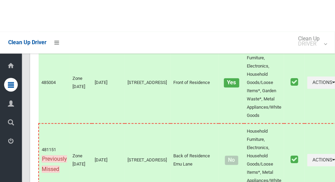
scroll to position [3907, 0]
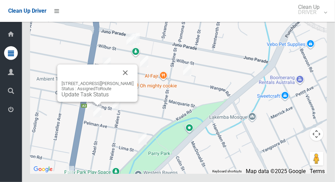
click at [133, 81] on button "Close" at bounding box center [125, 72] width 16 height 16
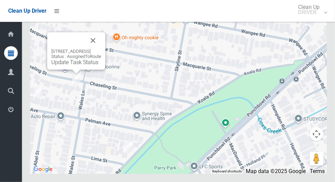
click at [101, 49] on button "Close" at bounding box center [93, 40] width 16 height 16
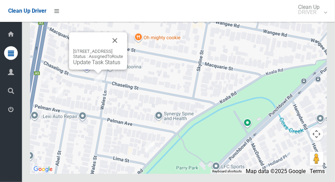
click at [73, 65] on link "Update Task Status" at bounding box center [96, 62] width 47 height 7
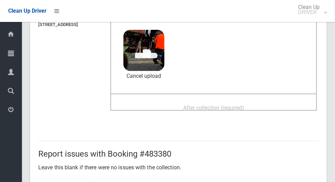
scroll to position [67, 0]
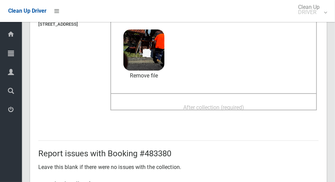
click at [244, 106] on span "After collection (required)" at bounding box center [213, 107] width 61 height 7
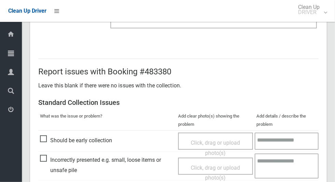
scroll to position [560, 0]
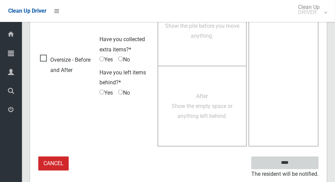
click at [302, 163] on input "****" at bounding box center [285, 162] width 67 height 13
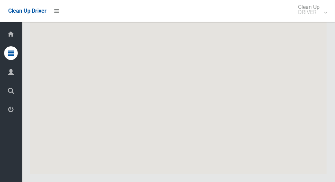
scroll to position [3907, 0]
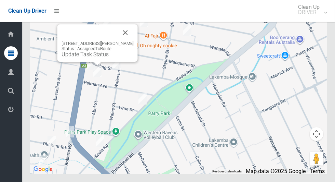
click at [93, 57] on link "Update Task Status" at bounding box center [85, 54] width 47 height 7
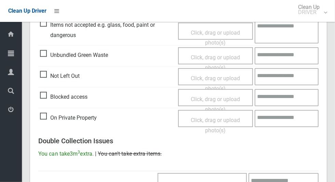
scroll to position [226, 0]
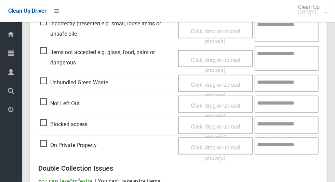
click at [40, 112] on td "Not Left Out" at bounding box center [107, 104] width 138 height 21
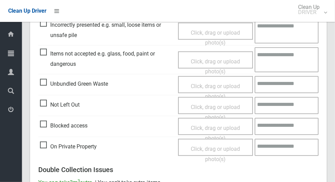
scroll to position [223, 0]
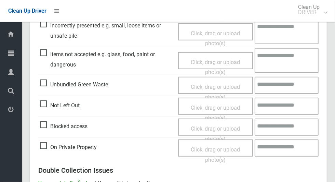
click at [198, 107] on span "Click, drag or upload photo(s)" at bounding box center [215, 112] width 49 height 17
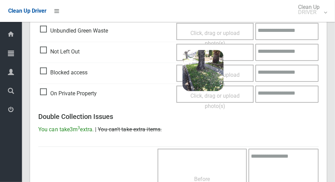
scroll to position [441, 0]
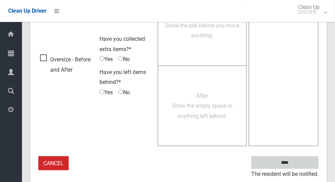
click at [300, 160] on input "****" at bounding box center [285, 162] width 67 height 13
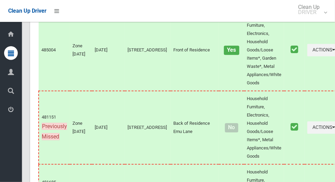
scroll to position [3907, 0]
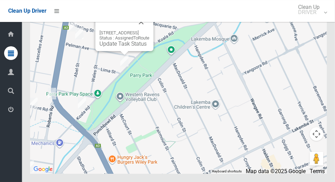
click at [150, 30] on button "Close" at bounding box center [141, 22] width 16 height 16
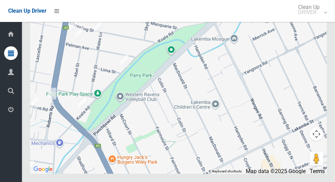
click at [82, 149] on div at bounding box center [178, 87] width 297 height 171
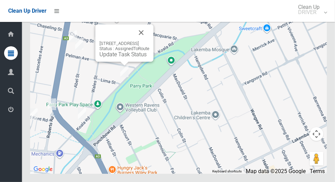
click at [120, 66] on div at bounding box center [124, 64] width 9 height 4
click at [121, 57] on link "Update Task Status" at bounding box center [123, 54] width 47 height 7
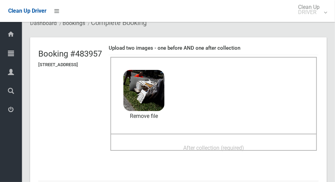
scroll to position [26, 0]
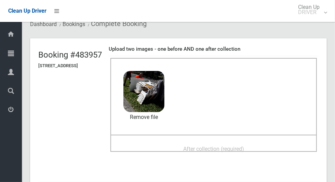
click at [267, 149] on div "After collection (required)" at bounding box center [214, 148] width 192 height 13
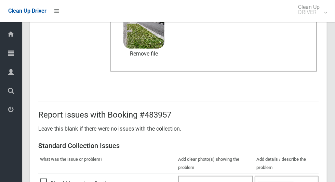
scroll to position [560, 0]
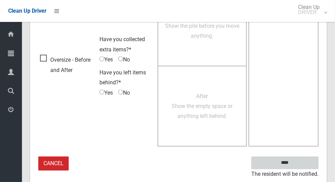
click at [297, 166] on input "****" at bounding box center [285, 162] width 67 height 13
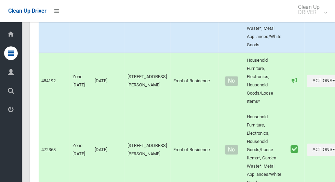
scroll to position [1380, 0]
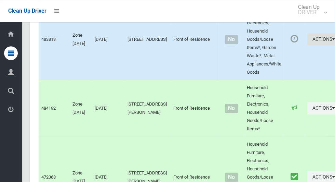
click at [308, 46] on button "Actions" at bounding box center [324, 39] width 33 height 13
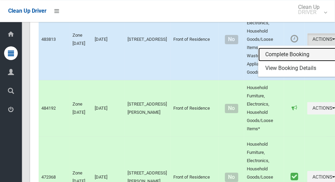
click at [285, 61] on link "Complete Booking" at bounding box center [299, 55] width 81 height 14
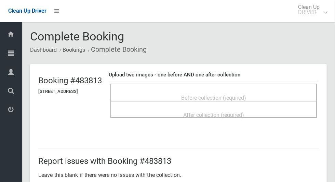
click at [246, 94] on span "Before collection (required)" at bounding box center [213, 97] width 65 height 7
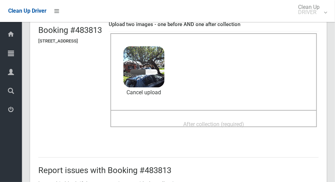
scroll to position [60, 0]
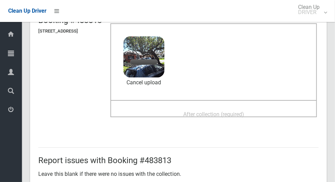
click at [244, 113] on span "After collection (required)" at bounding box center [213, 114] width 61 height 7
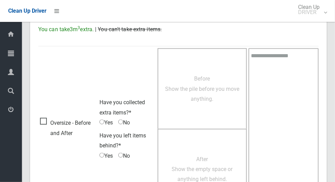
scroll to position [560, 0]
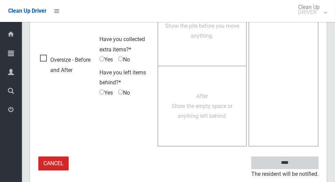
click at [300, 159] on input "****" at bounding box center [285, 162] width 67 height 13
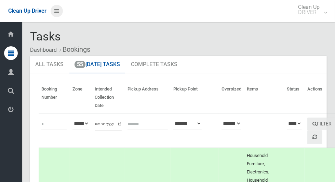
click at [59, 14] on icon at bounding box center [56, 11] width 5 height 12
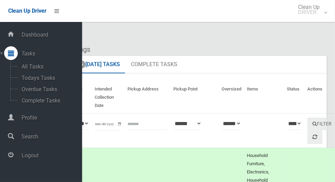
click at [23, 158] on span "Logout" at bounding box center [51, 155] width 63 height 7
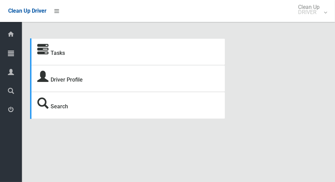
click at [8, 55] on icon at bounding box center [11, 53] width 6 height 14
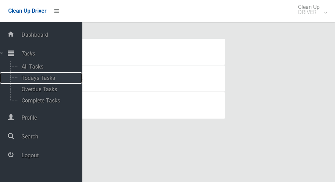
click at [30, 79] on span "Todays Tasks" at bounding box center [48, 78] width 57 height 7
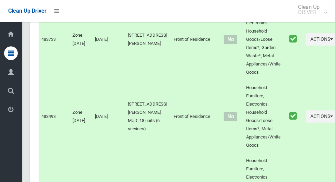
scroll to position [4138, 0]
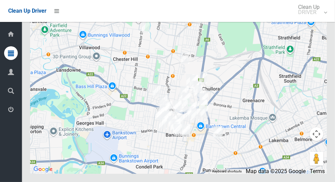
click at [8, 51] on icon at bounding box center [11, 53] width 6 height 14
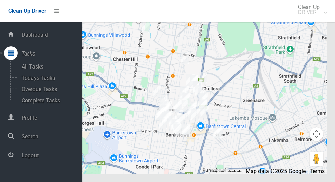
click at [25, 157] on span "Logout" at bounding box center [51, 155] width 63 height 7
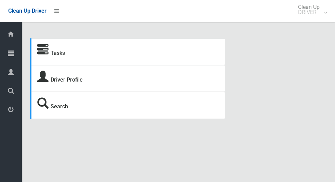
click at [10, 56] on icon at bounding box center [11, 53] width 6 height 14
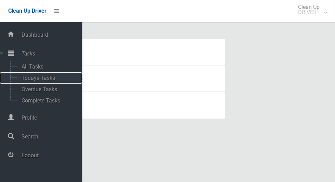
click at [31, 80] on span "Todays Tasks" at bounding box center [48, 78] width 57 height 7
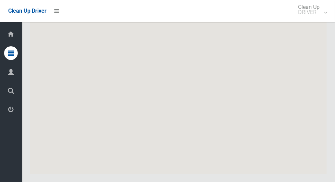
scroll to position [3737, 0]
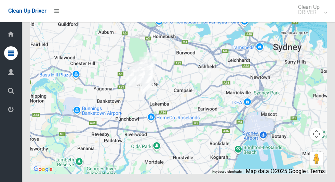
click at [11, 54] on icon at bounding box center [11, 53] width 6 height 14
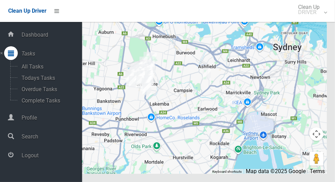
click at [26, 156] on span "Logout" at bounding box center [51, 155] width 63 height 7
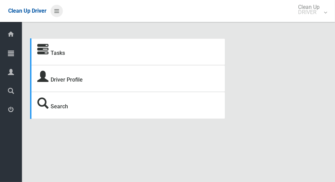
click at [59, 14] on icon at bounding box center [56, 11] width 5 height 12
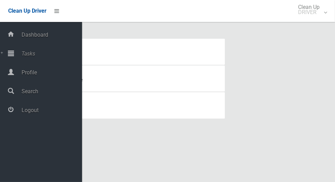
click at [22, 111] on span "Logout" at bounding box center [51, 110] width 63 height 7
